Goal: Transaction & Acquisition: Purchase product/service

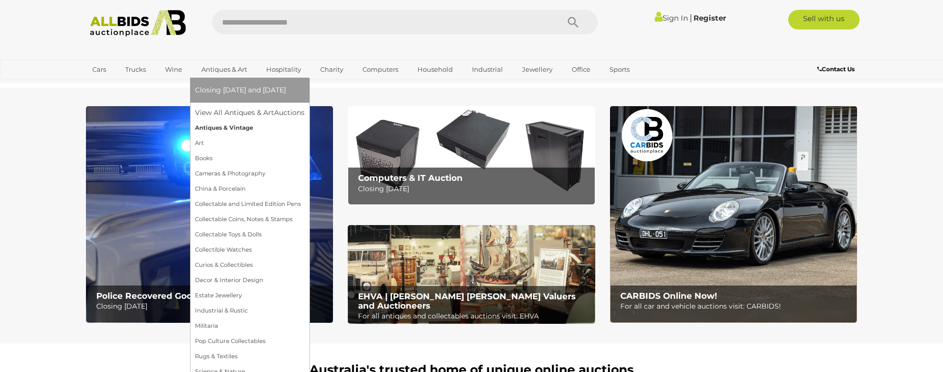
click at [233, 126] on link "Antiques & Vintage" at bounding box center [250, 127] width 110 height 15
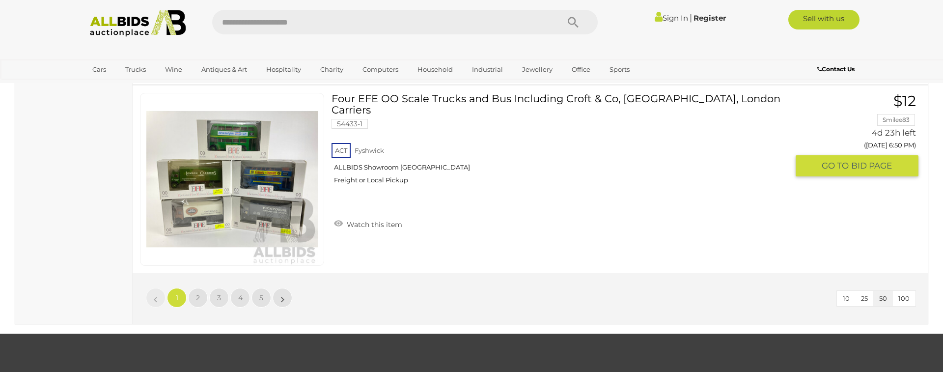
scroll to position [9390, 0]
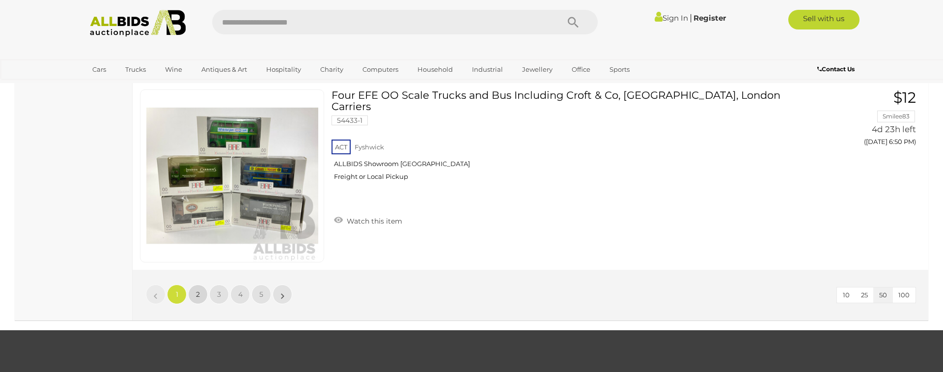
click at [198, 293] on span "2" at bounding box center [198, 294] width 4 height 9
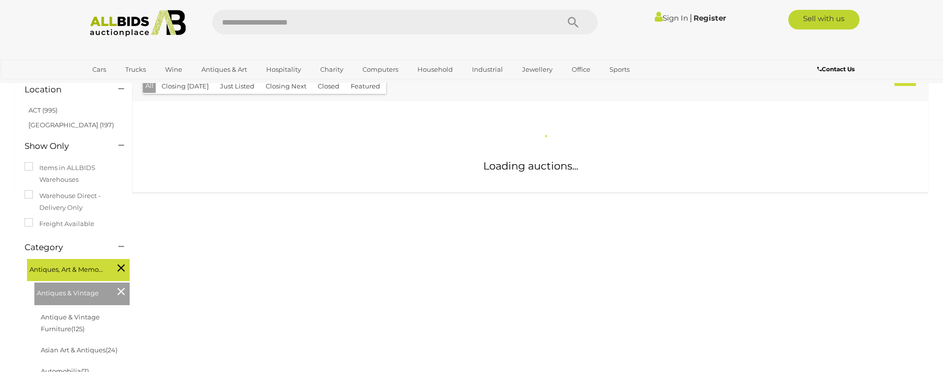
scroll to position [100, 0]
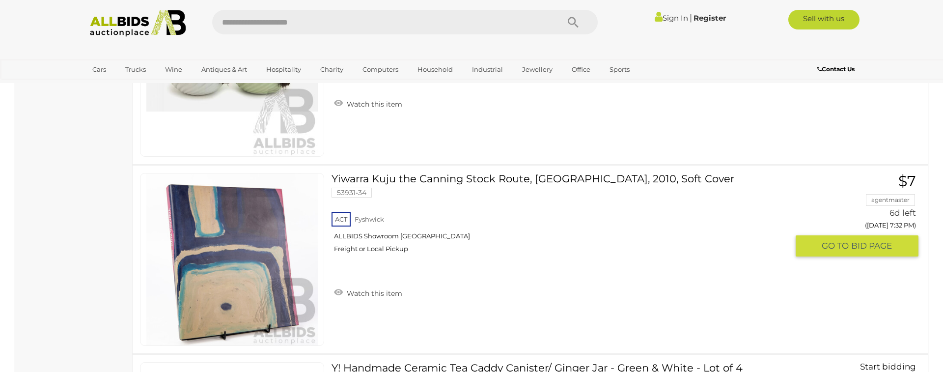
scroll to position [2688, 0]
click at [855, 244] on span "BID PAGE" at bounding box center [871, 245] width 41 height 11
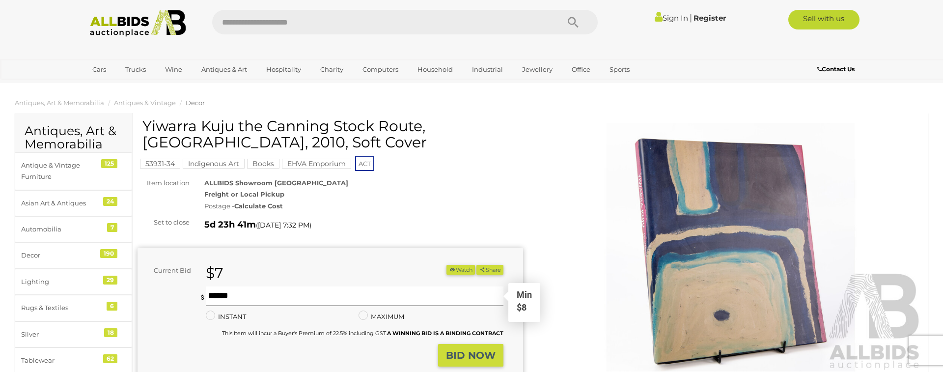
click at [219, 297] on input "text" at bounding box center [355, 296] width 298 height 20
type input "**"
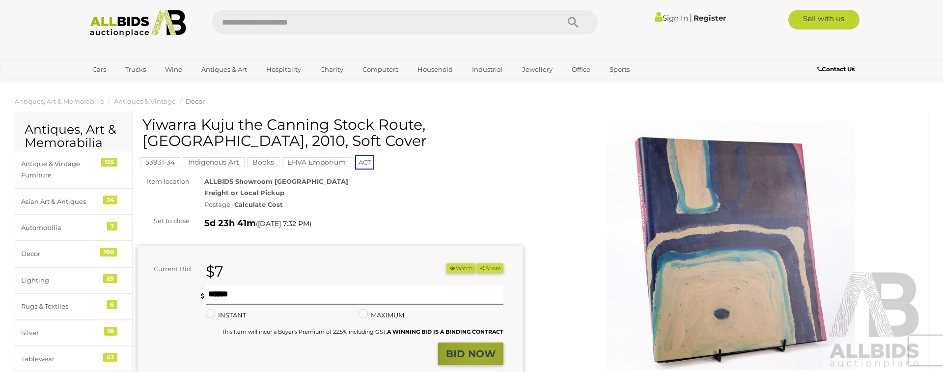
click at [481, 357] on strong "BID NOW" at bounding box center [471, 354] width 50 height 12
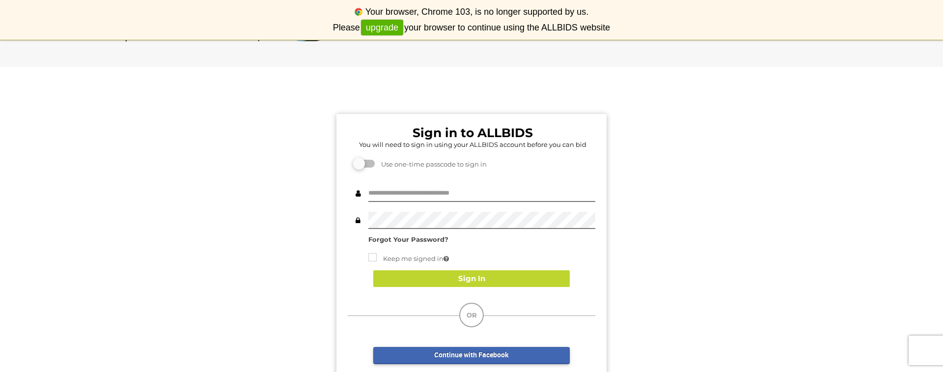
scroll to position [3, 0]
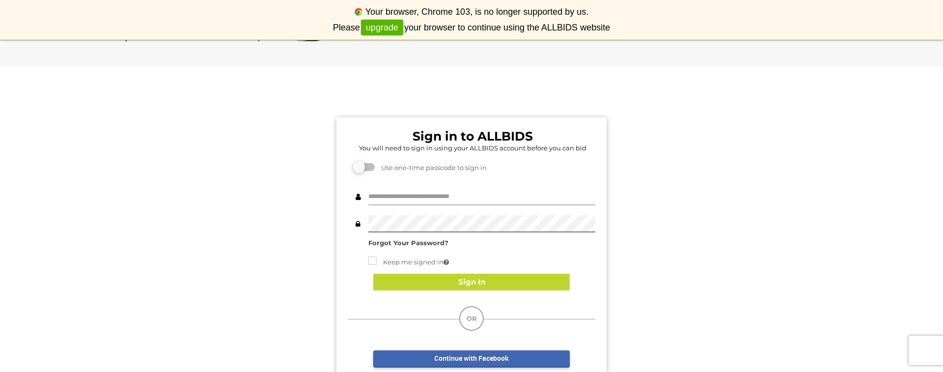
click at [374, 192] on input "text" at bounding box center [481, 196] width 227 height 17
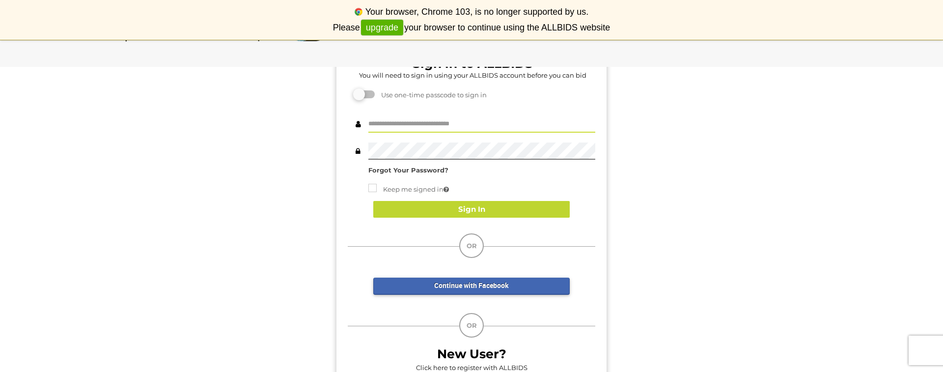
scroll to position [76, 0]
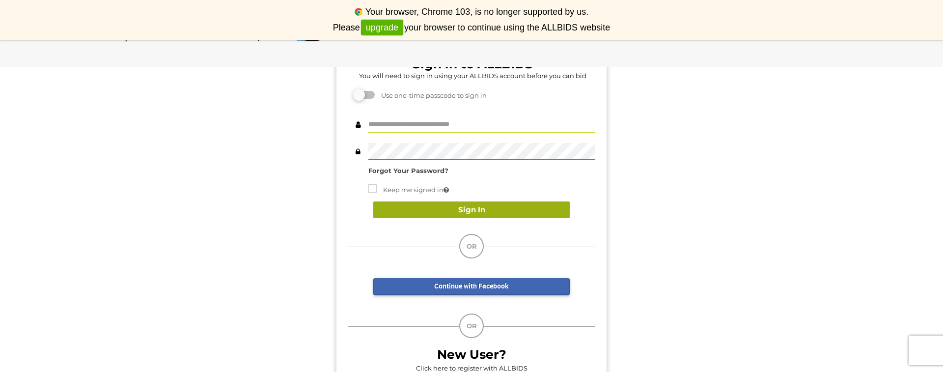
click at [475, 208] on button "Sign In" at bounding box center [471, 209] width 197 height 17
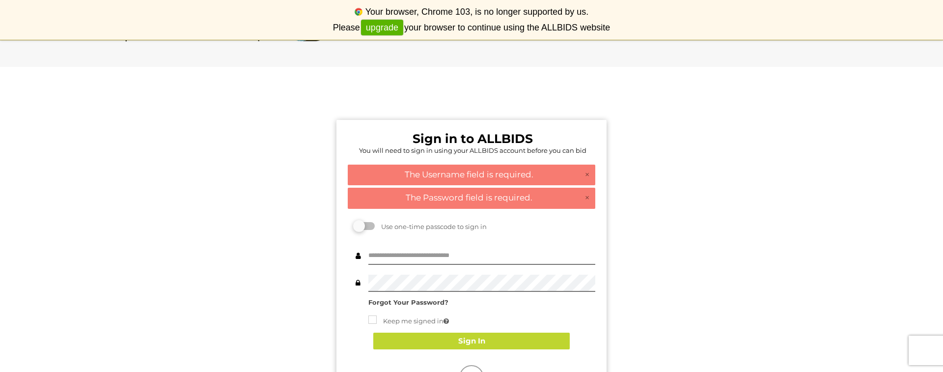
scroll to position [0, 0]
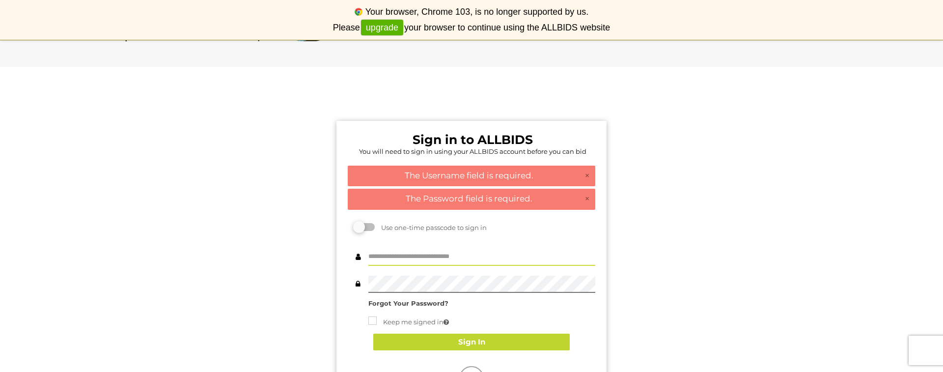
click at [381, 255] on input "text" at bounding box center [481, 257] width 227 height 17
type input "******"
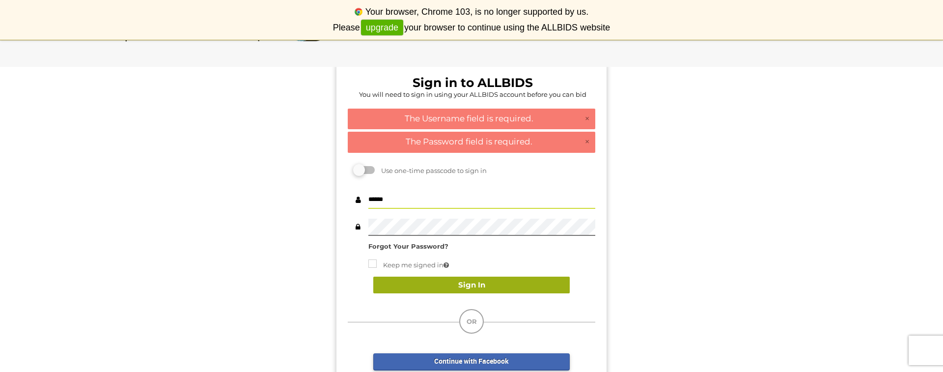
scroll to position [59, 0]
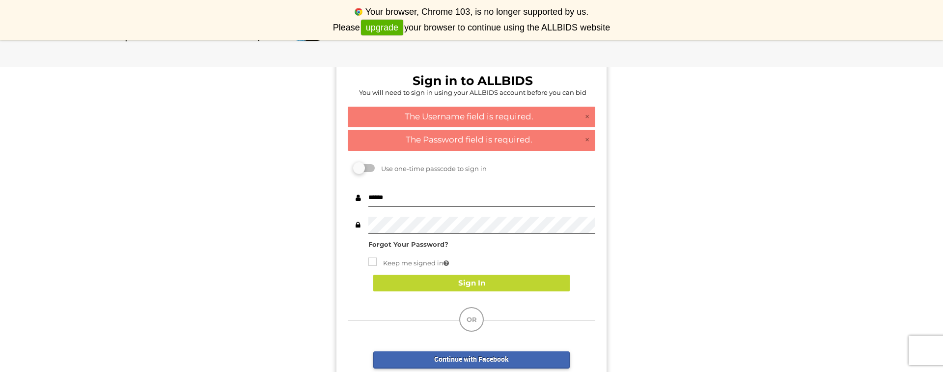
click at [413, 243] on strong "Forgot Your Password?" at bounding box center [408, 244] width 80 height 8
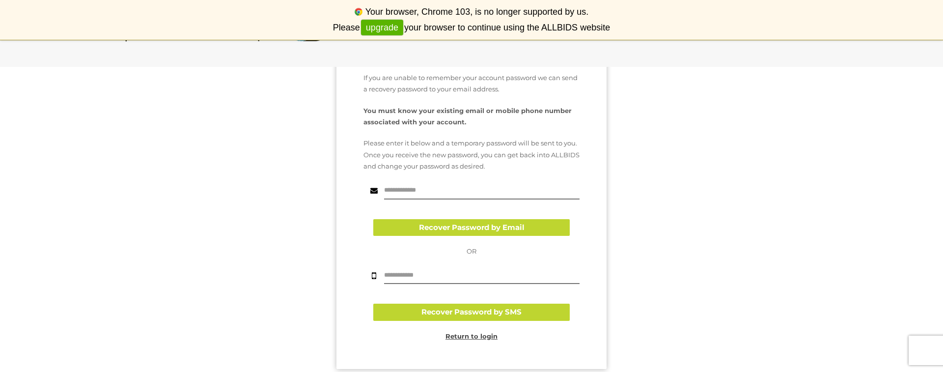
scroll to position [118, 0]
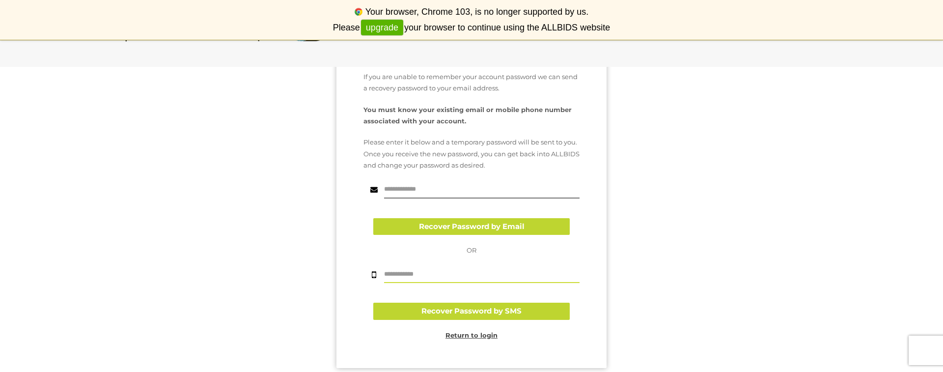
click at [400, 273] on input "text" at bounding box center [482, 274] width 196 height 17
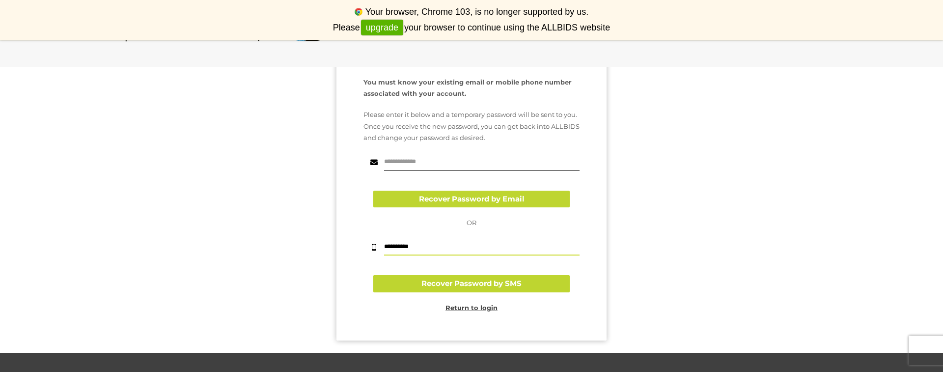
scroll to position [157, 0]
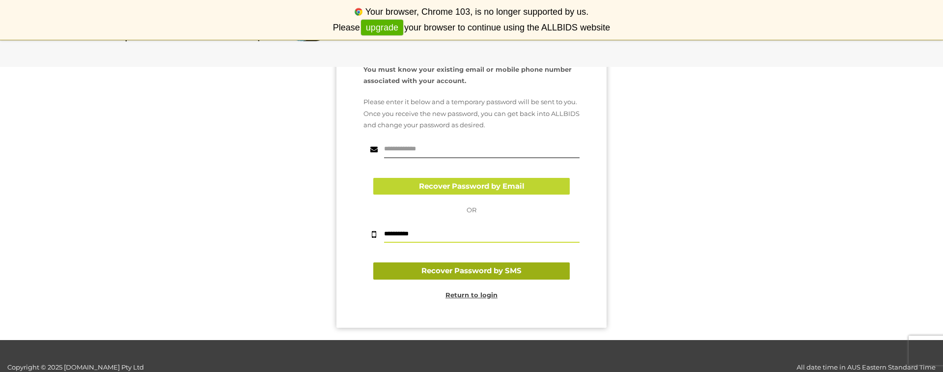
type input "**********"
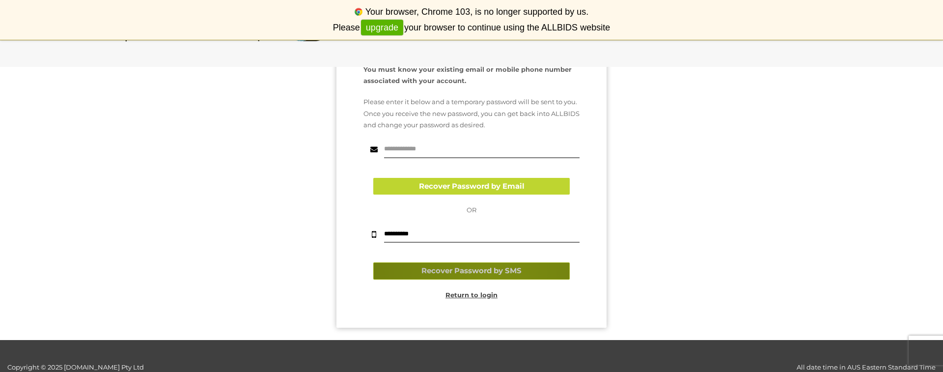
click at [489, 273] on button "Recover Password by SMS" at bounding box center [471, 270] width 197 height 17
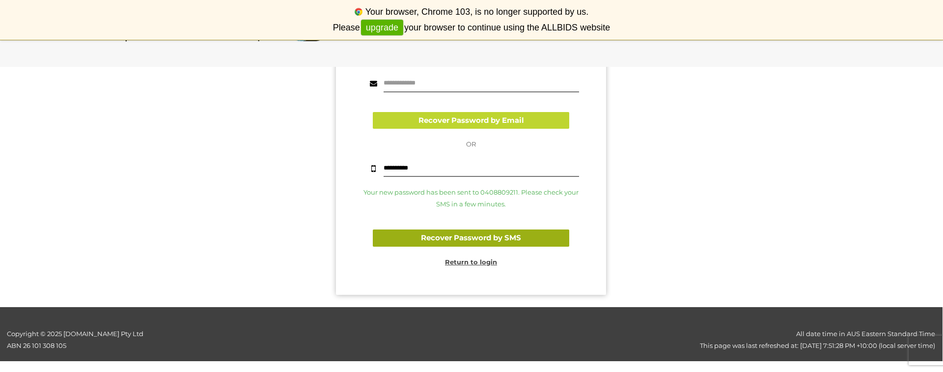
scroll to position [224, 0]
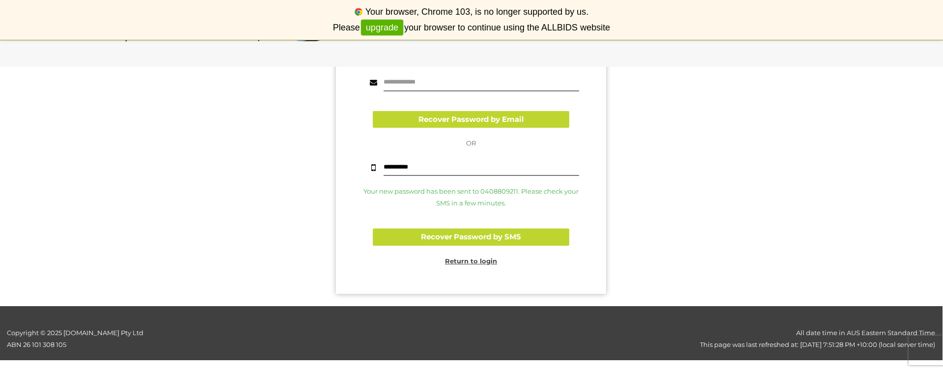
click at [468, 261] on u "Return to login" at bounding box center [471, 261] width 52 height 8
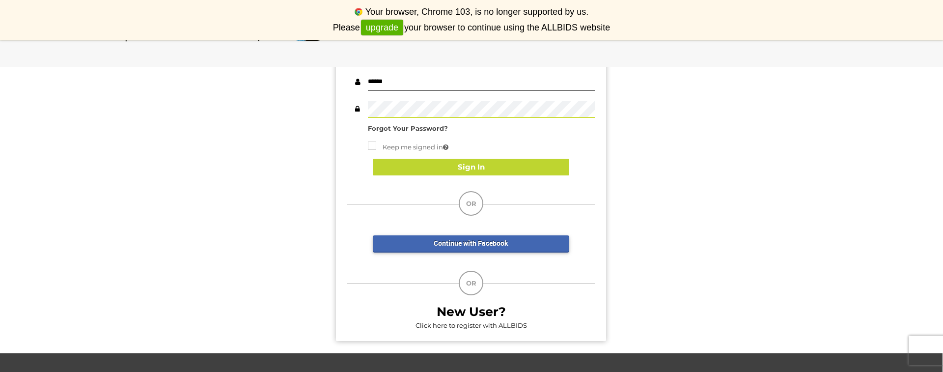
scroll to position [153, 0]
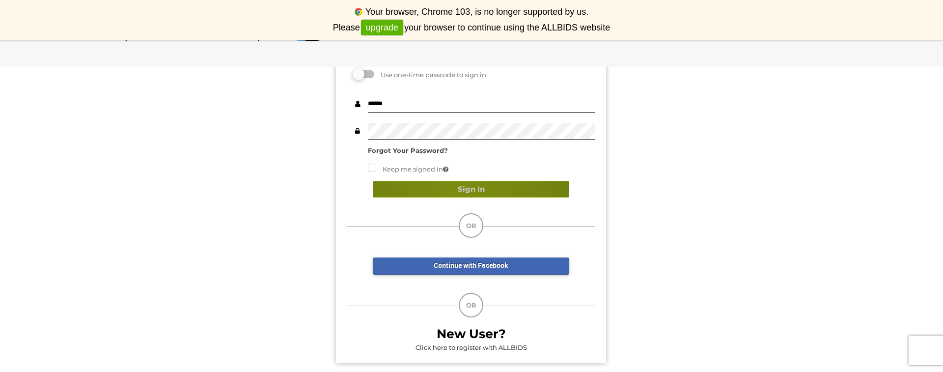
click at [459, 189] on button "Sign In" at bounding box center [471, 189] width 197 height 17
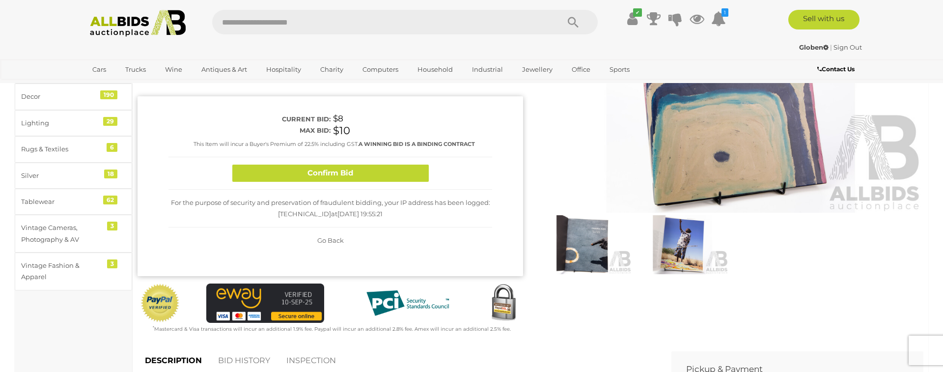
scroll to position [159, 0]
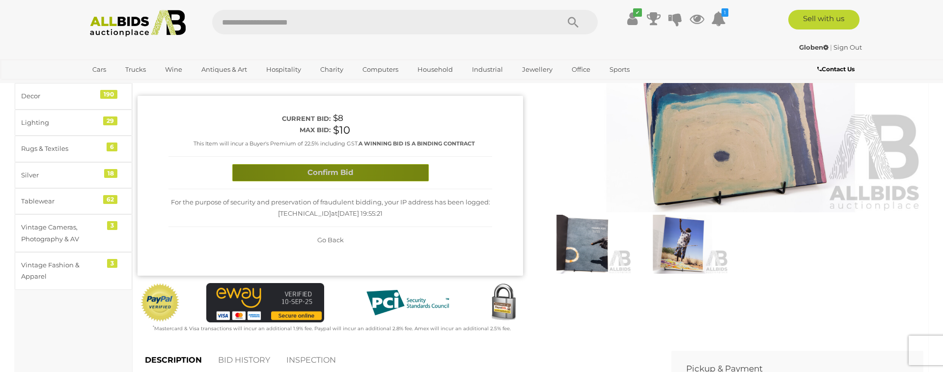
click at [344, 170] on button "Confirm Bid" at bounding box center [330, 172] width 197 height 17
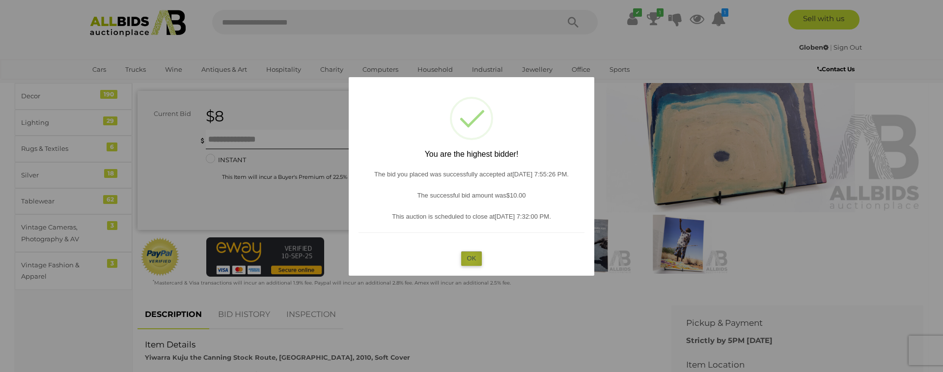
click at [471, 258] on button "OK" at bounding box center [471, 258] width 21 height 14
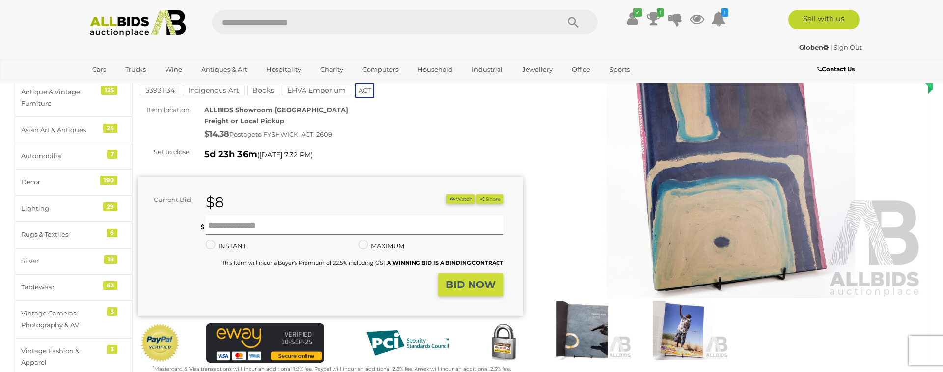
scroll to position [74, 0]
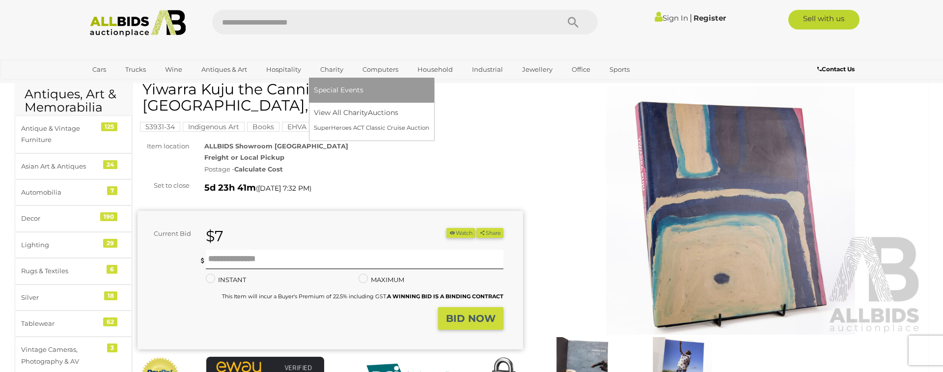
scroll to position [46, 0]
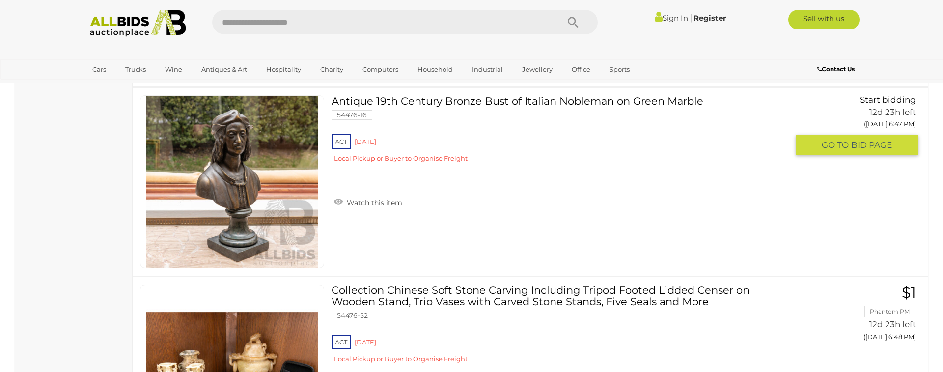
scroll to position [7116, 0]
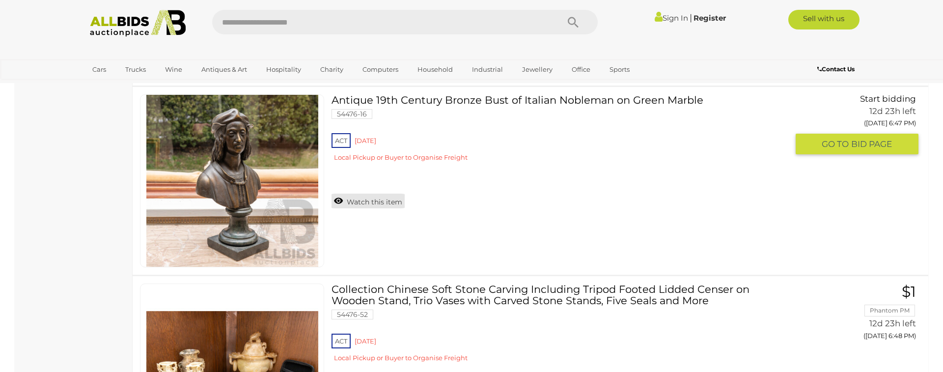
click at [364, 201] on link "Watch this item" at bounding box center [368, 201] width 73 height 15
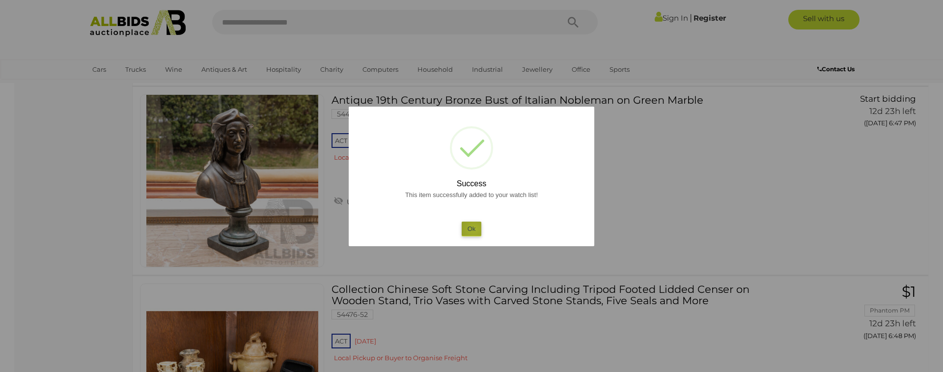
click at [474, 229] on button "Ok" at bounding box center [472, 229] width 20 height 14
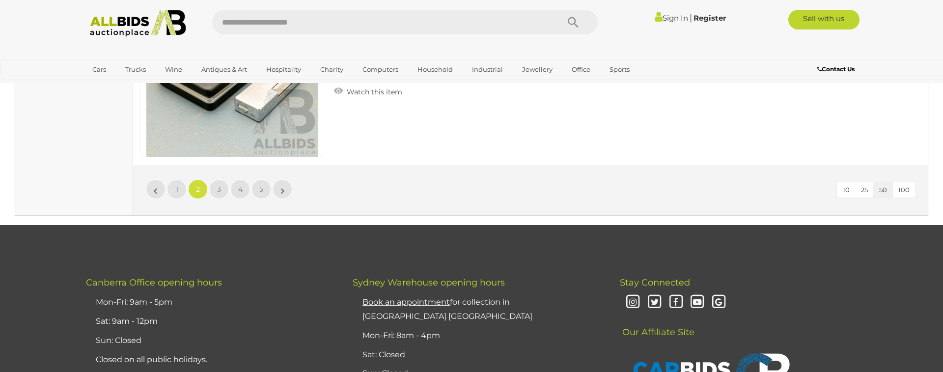
scroll to position [9503, 0]
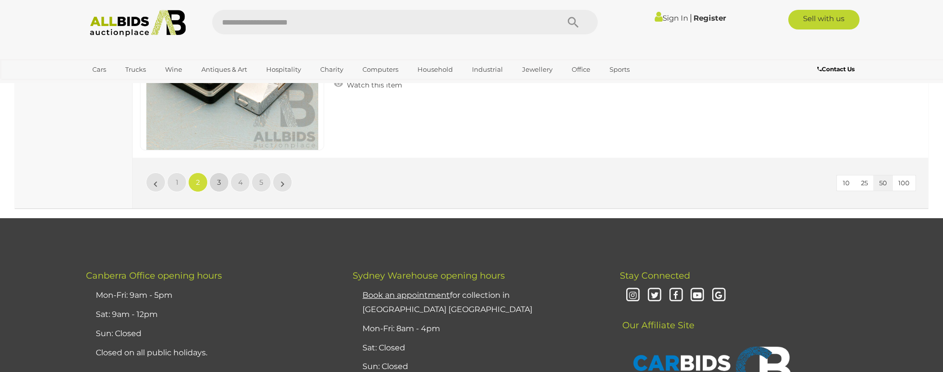
click at [219, 184] on span "3" at bounding box center [219, 182] width 4 height 9
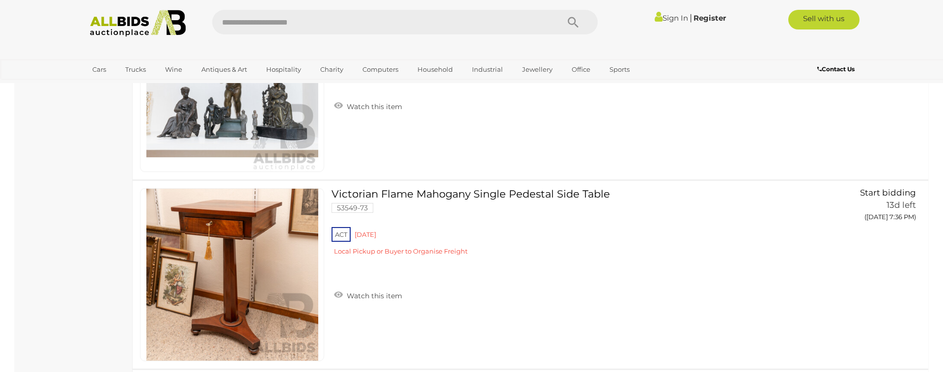
scroll to position [9151, 0]
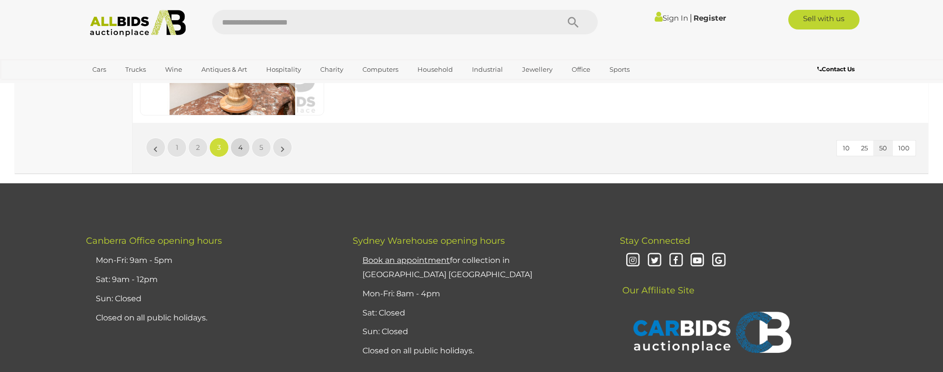
click at [244, 150] on link "4" at bounding box center [240, 148] width 20 height 20
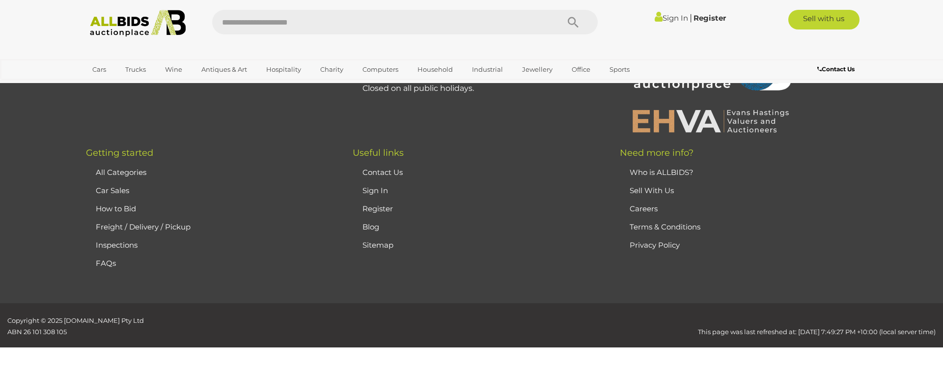
scroll to position [104, 0]
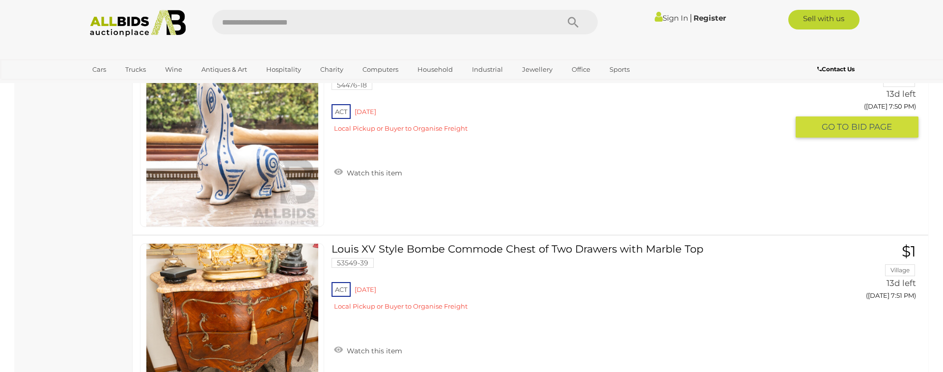
scroll to position [6395, 0]
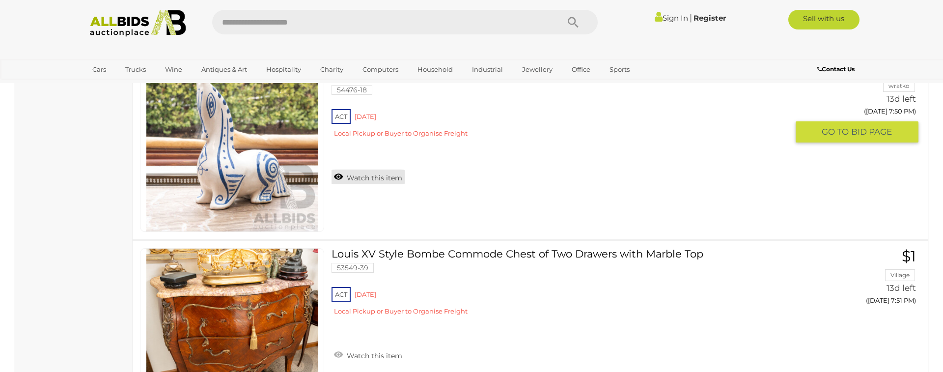
click at [351, 177] on link "Watch this item" at bounding box center [368, 177] width 73 height 15
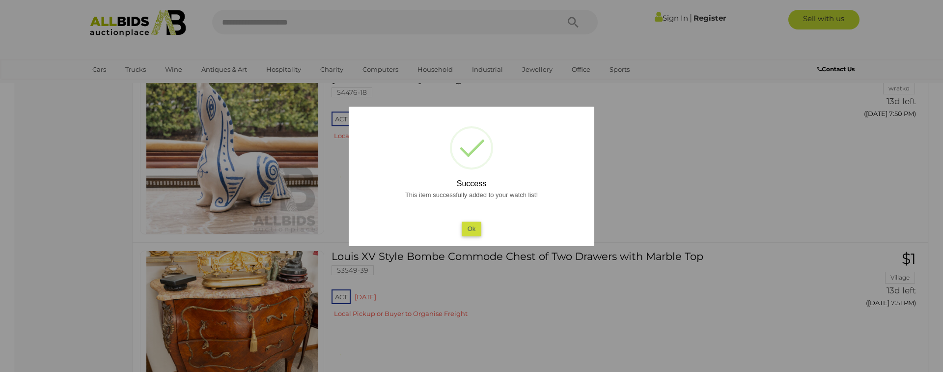
click at [469, 228] on button "Ok" at bounding box center [472, 229] width 20 height 14
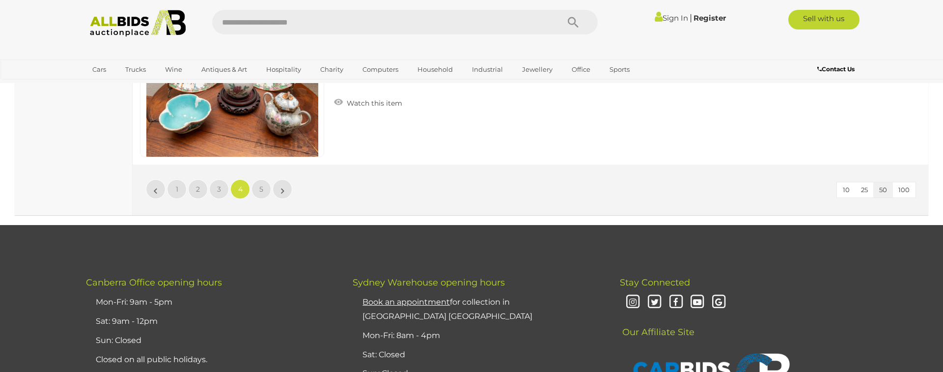
scroll to position [9498, 0]
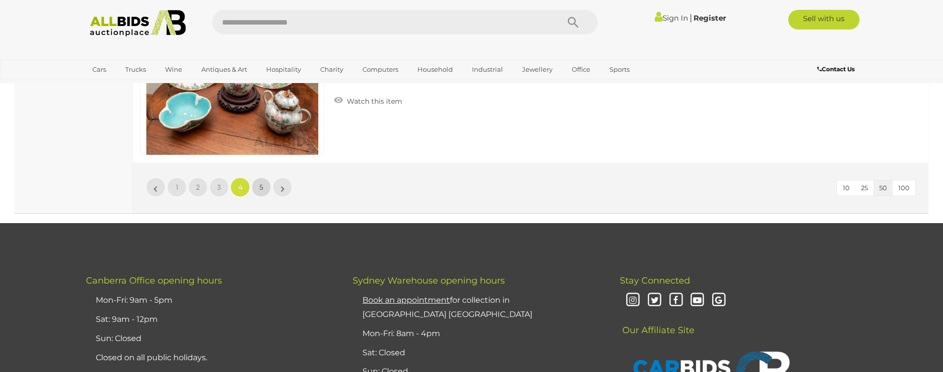
click at [259, 189] on span "5" at bounding box center [261, 187] width 4 height 9
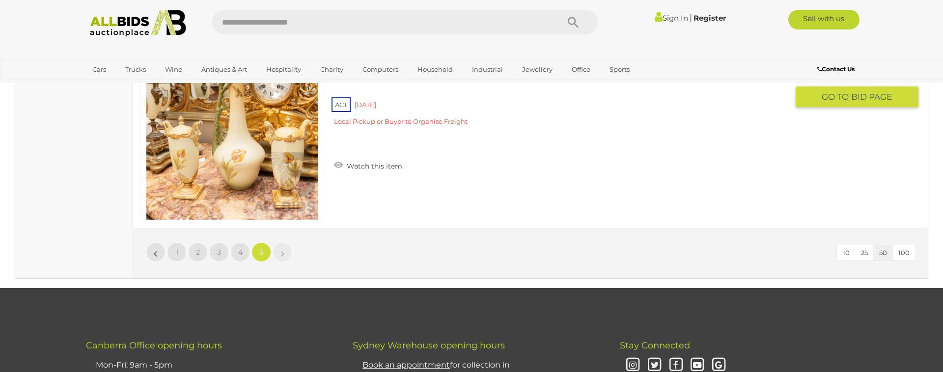
scroll to position [7936, 0]
